Goal: Navigation & Orientation: Find specific page/section

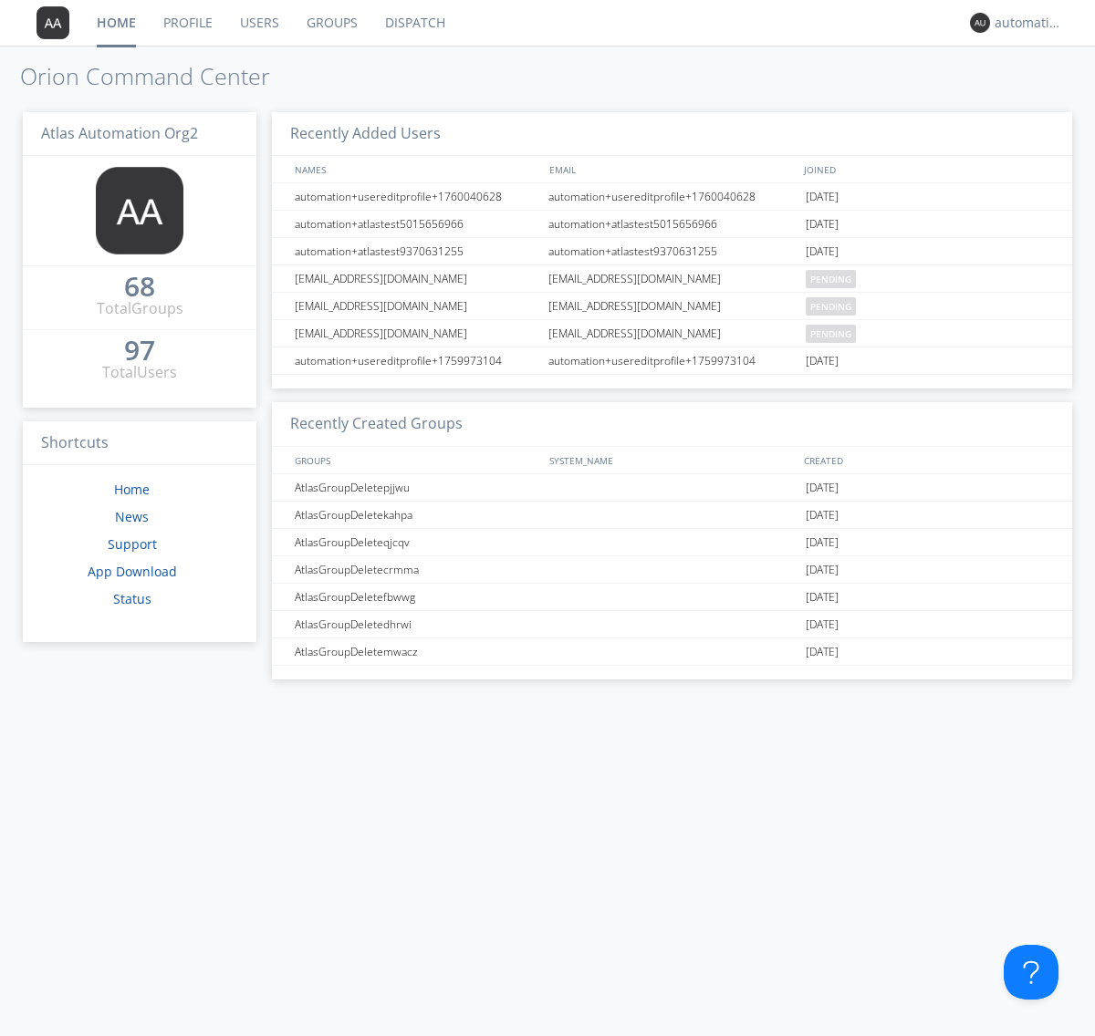
click at [413, 23] on link "Dispatch" at bounding box center [415, 23] width 88 height 46
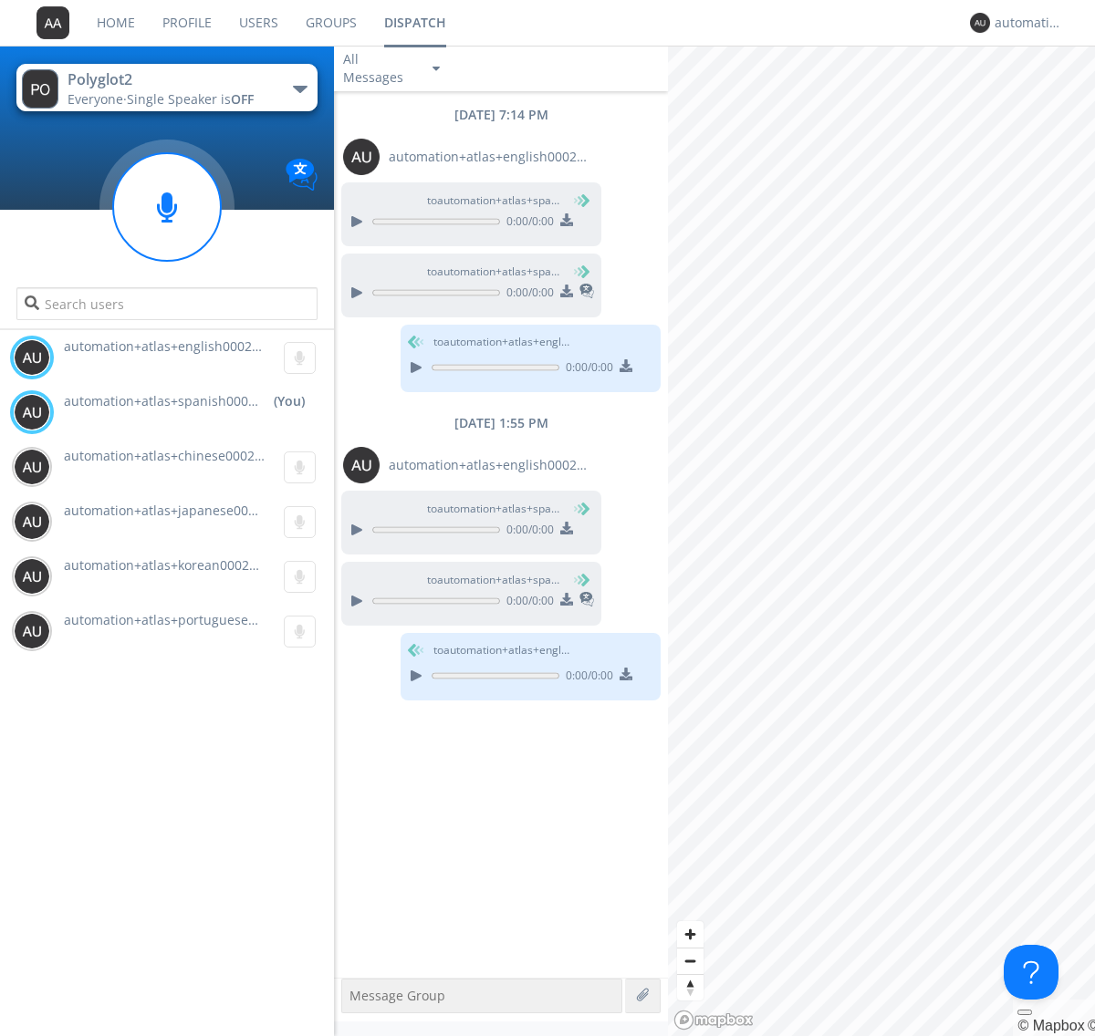
click at [299, 89] on div "button" at bounding box center [300, 89] width 15 height 7
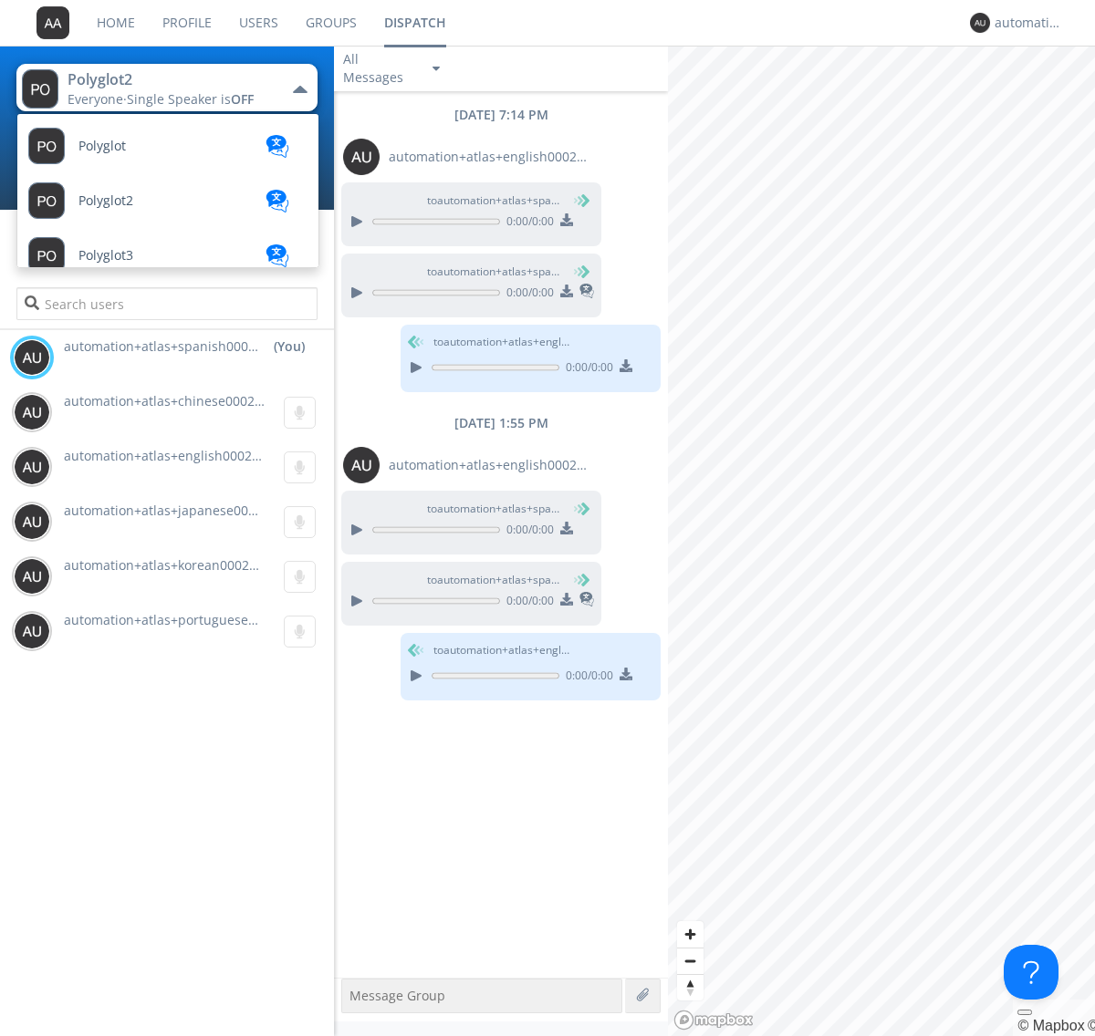
click at [106, 255] on span "Polyglot3" at bounding box center [105, 256] width 55 height 14
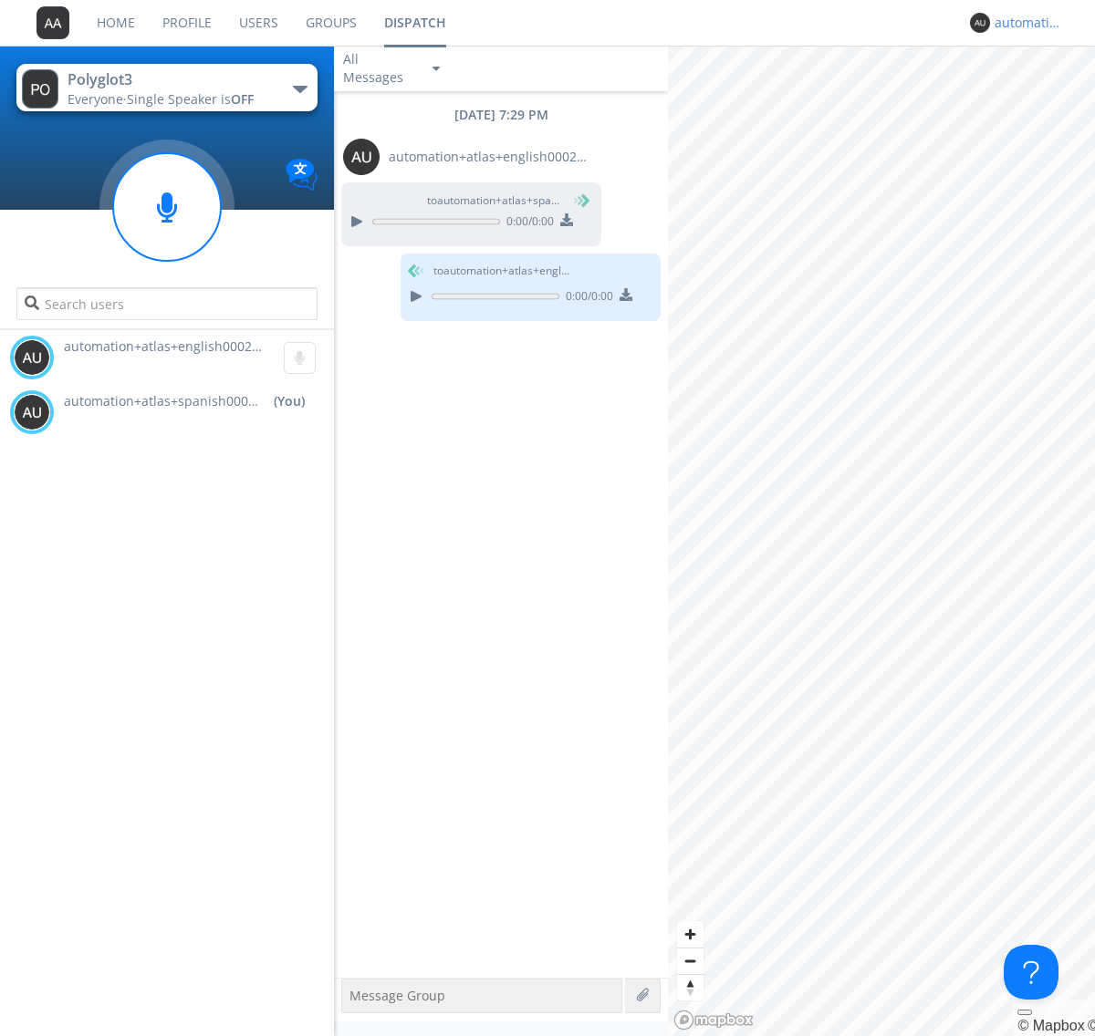
click at [1024, 23] on div "automation+atlas+spanish0002+org2" at bounding box center [1029, 23] width 68 height 18
click at [1037, 96] on div "Log Out" at bounding box center [1038, 96] width 94 height 33
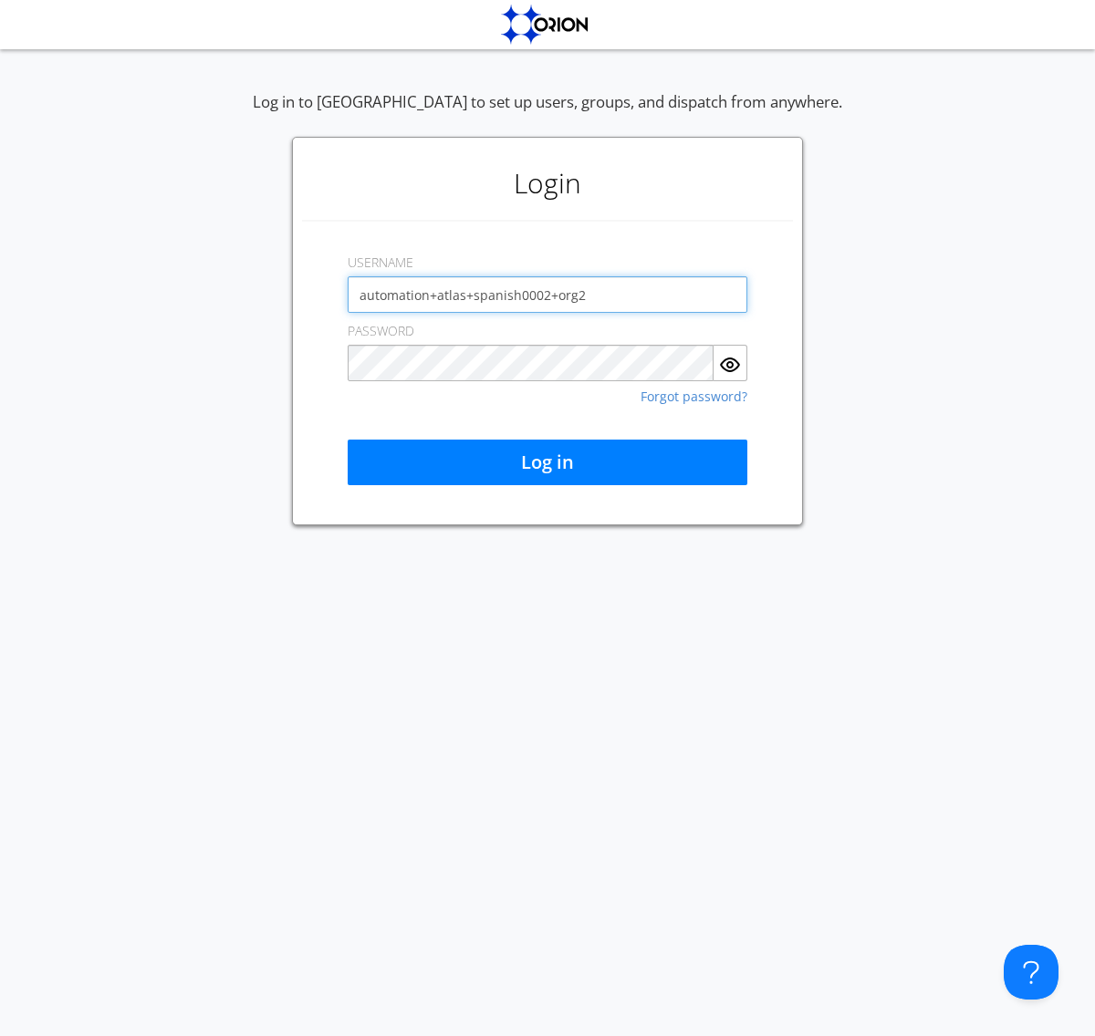
type input "automation+atlas+spanish0002+org2"
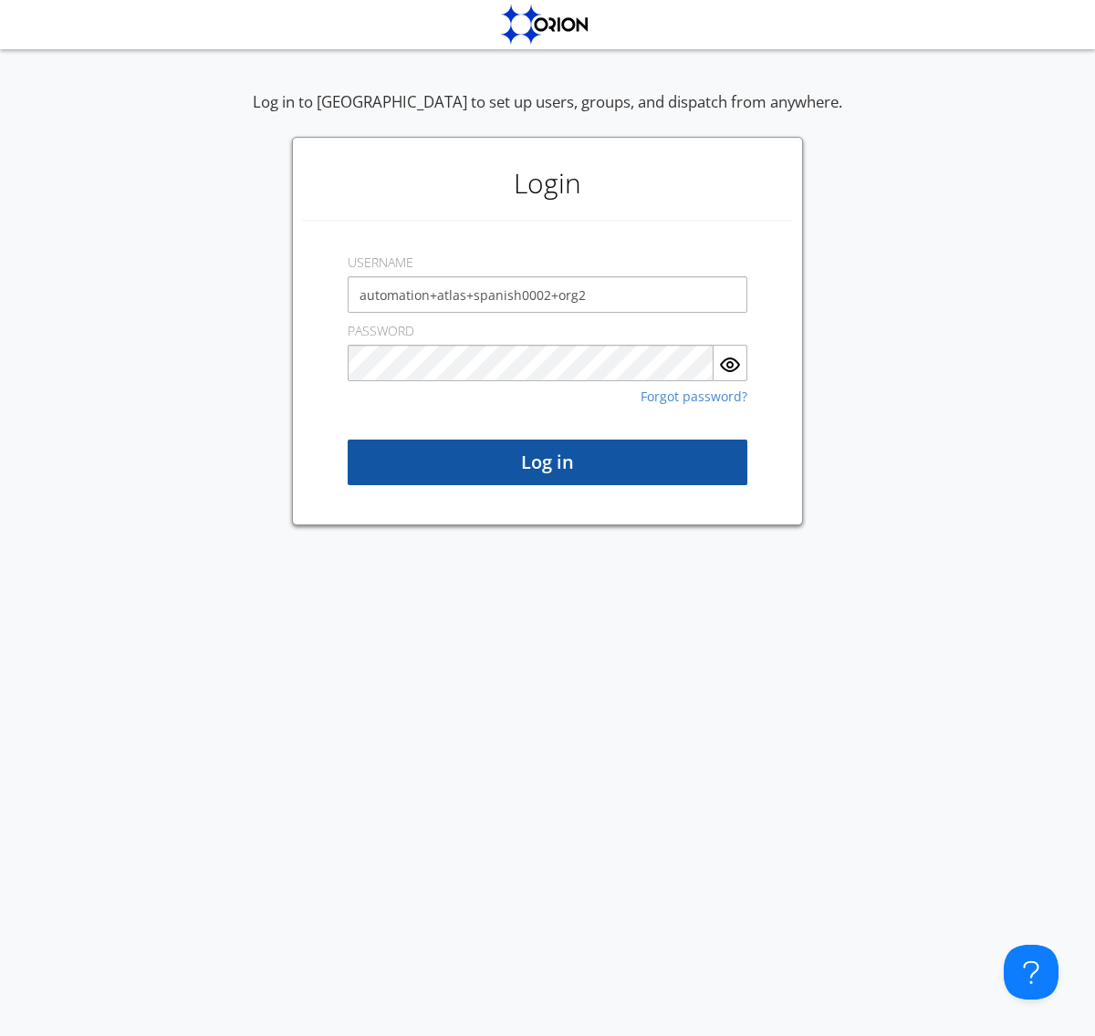
click at [547, 463] on button "Log in" at bounding box center [548, 463] width 400 height 46
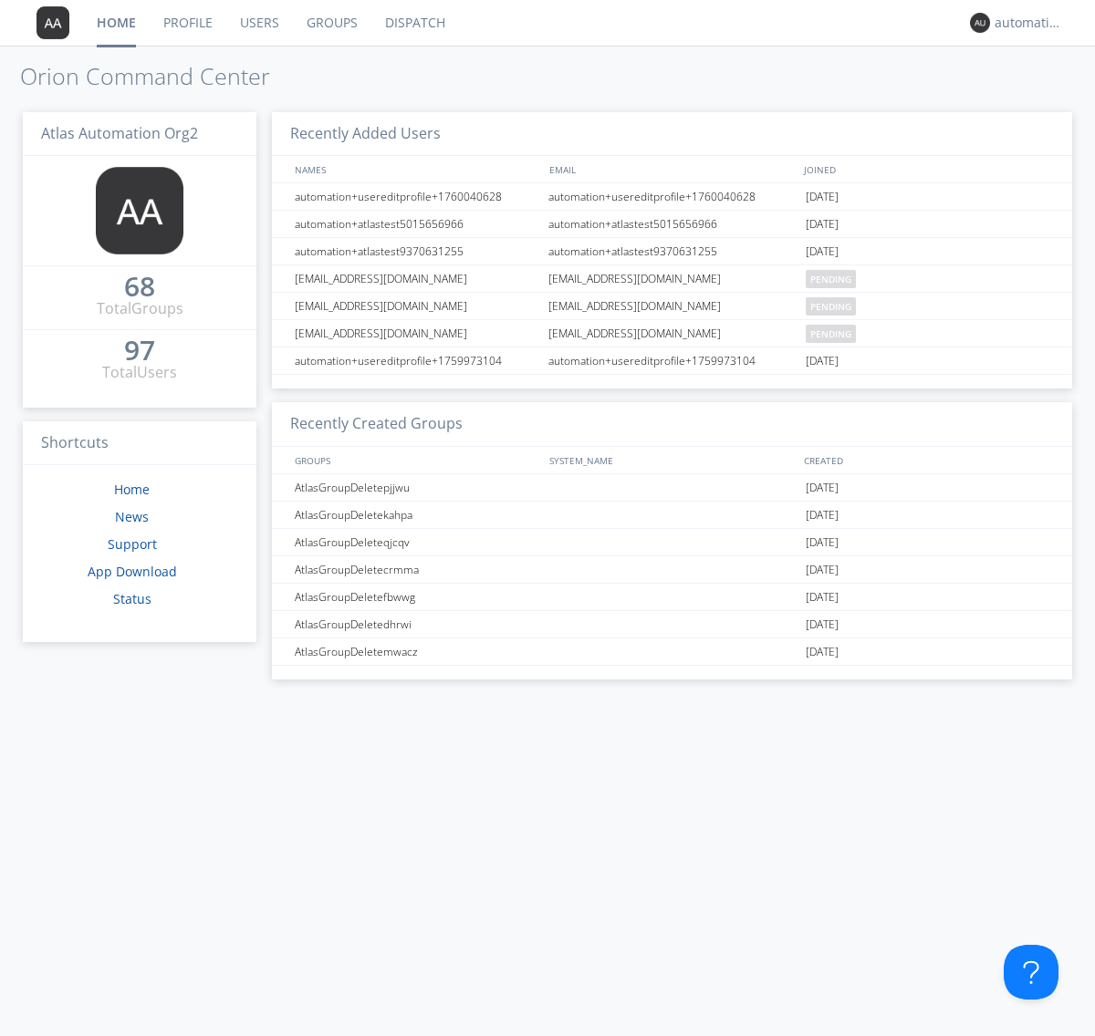
click at [413, 23] on link "Dispatch" at bounding box center [415, 23] width 88 height 46
